Goal: Transaction & Acquisition: Book appointment/travel/reservation

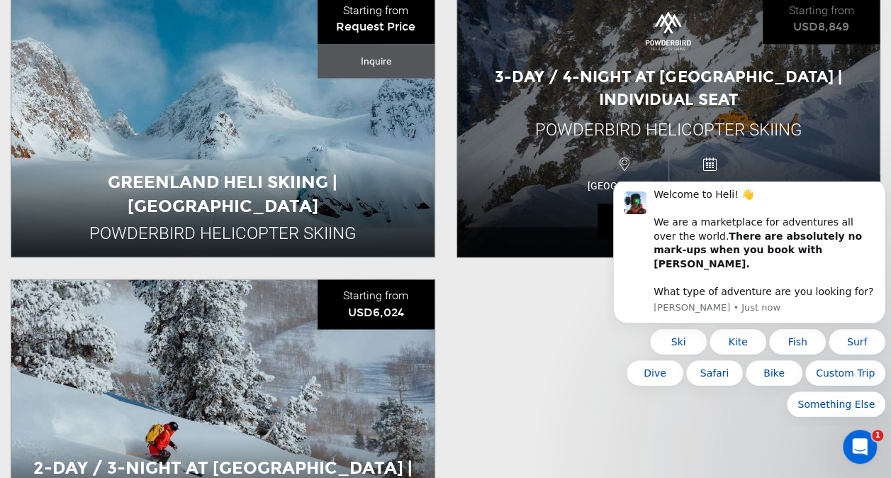
scroll to position [1047, 0]
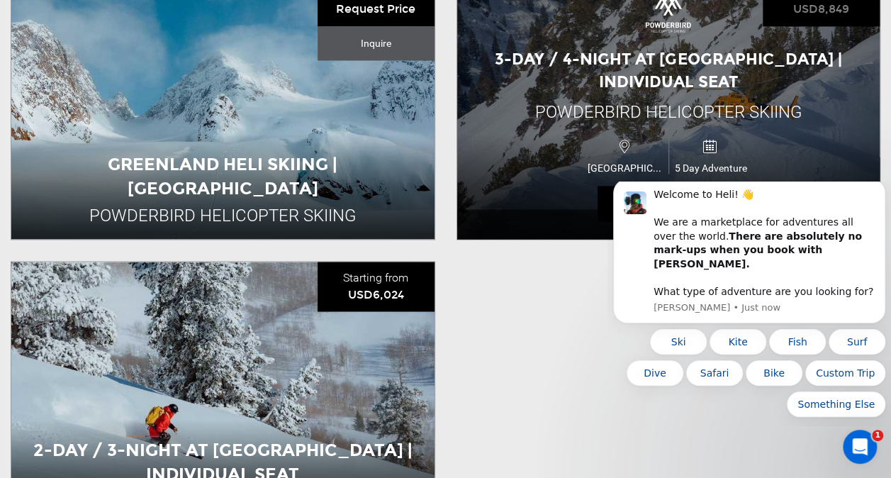
click at [513, 87] on div "3-Day / 4-Night at [GEOGRAPHIC_DATA] | Individual Seat" at bounding box center [668, 70] width 423 height 45
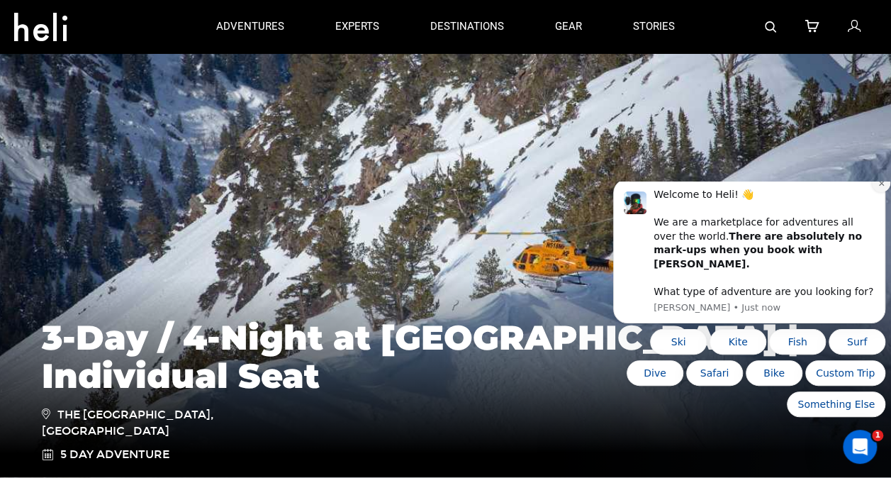
click at [879, 187] on icon "Dismiss notification" at bounding box center [882, 183] width 8 height 8
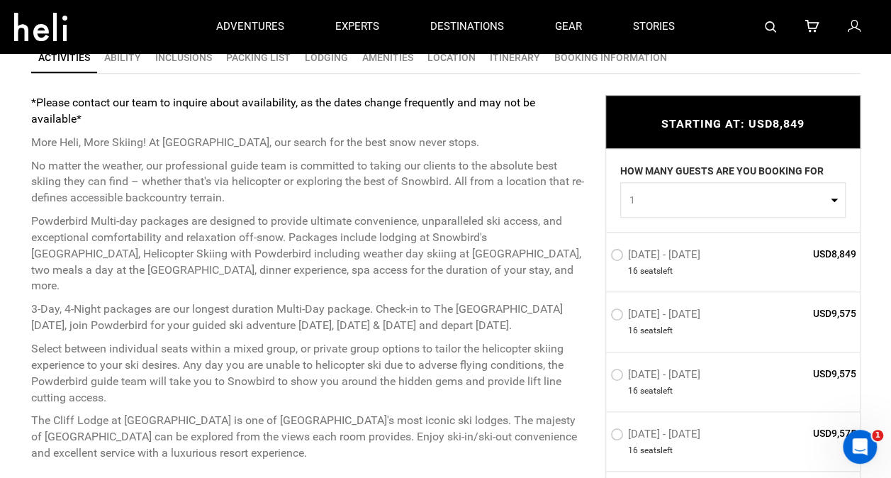
scroll to position [513, 0]
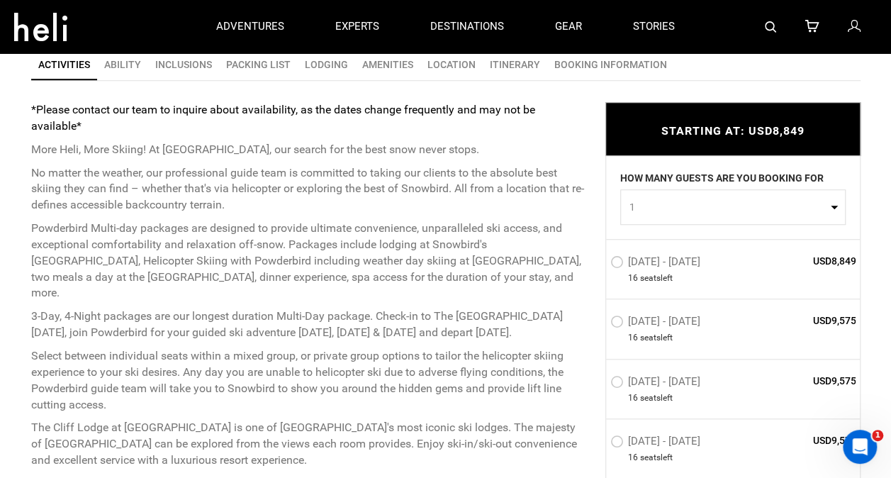
click at [682, 212] on span "1" at bounding box center [729, 207] width 198 height 14
click at [638, 273] on link "2" at bounding box center [733, 268] width 224 height 26
select select "2"
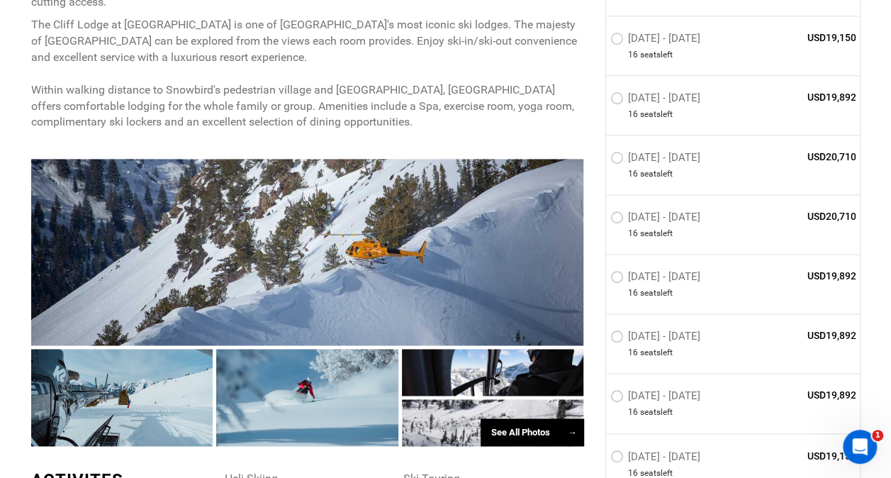
scroll to position [923, 0]
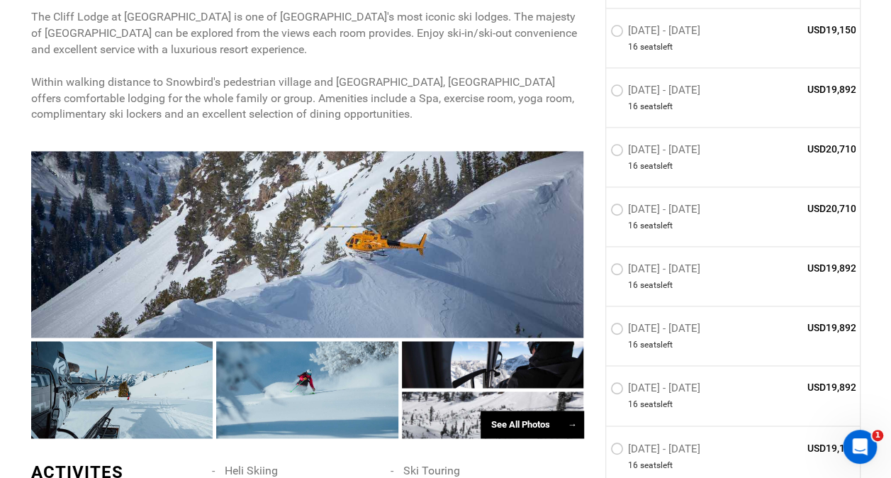
click at [618, 220] on label "[DATE] - [DATE]" at bounding box center [658, 211] width 94 height 17
click at [601, 221] on input "[DATE] - [DATE]" at bounding box center [601, 215] width 0 height 30
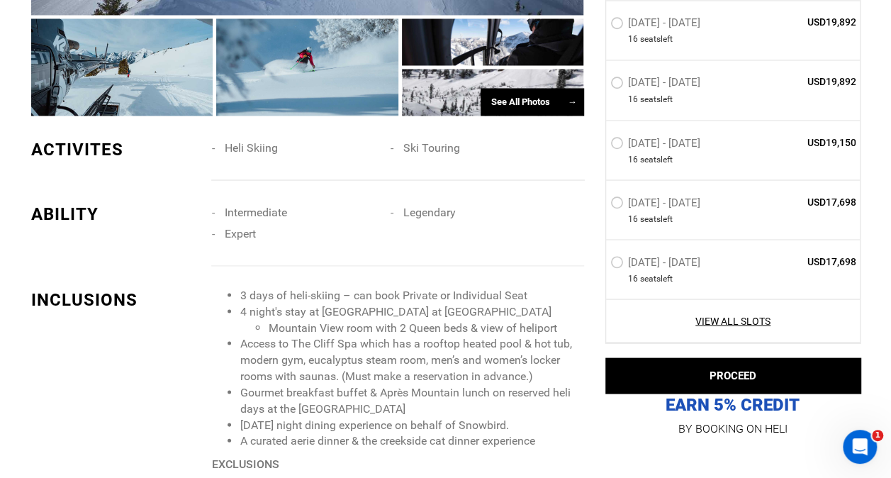
scroll to position [1254, 0]
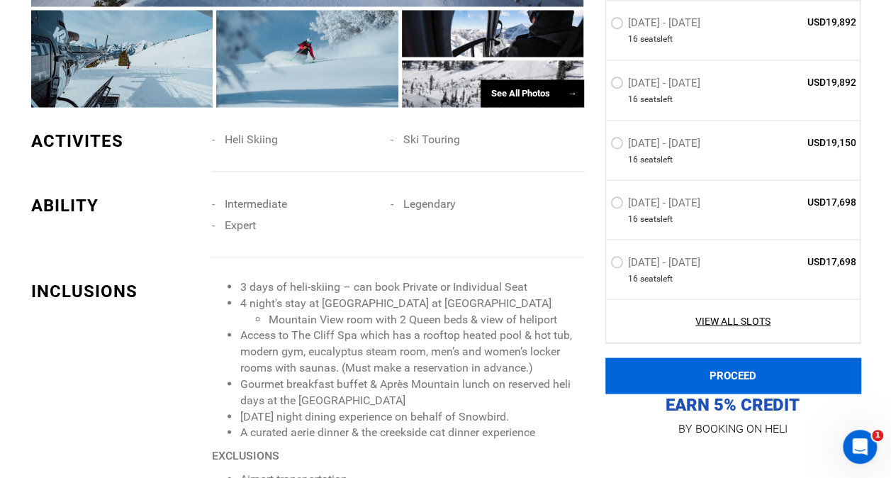
click at [685, 375] on button "PROCEED" at bounding box center [733, 375] width 255 height 35
